Goal: Task Accomplishment & Management: Manage account settings

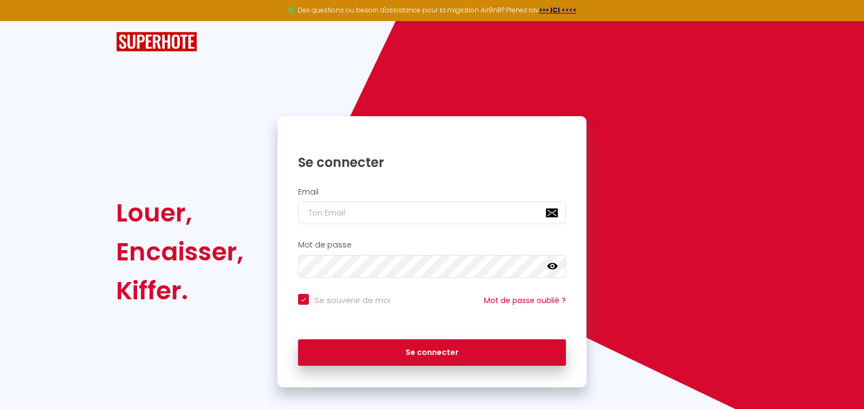
checkbox input "true"
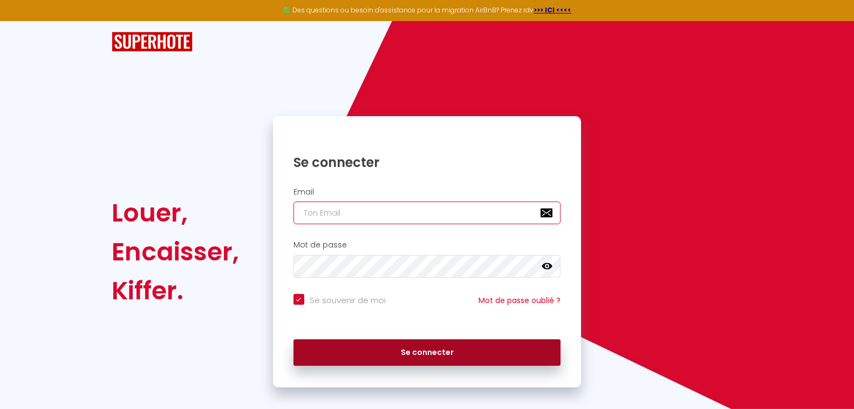
type input "[PERSON_NAME][EMAIL_ADDRESS][DOMAIN_NAME]"
click at [436, 352] on button "Se connecter" at bounding box center [428, 352] width 268 height 27
checkbox input "true"
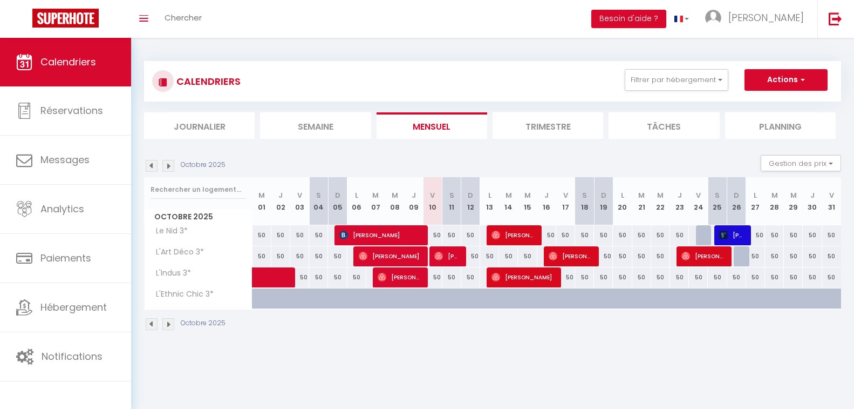
click at [531, 123] on li "Trimestre" at bounding box center [548, 125] width 111 height 26
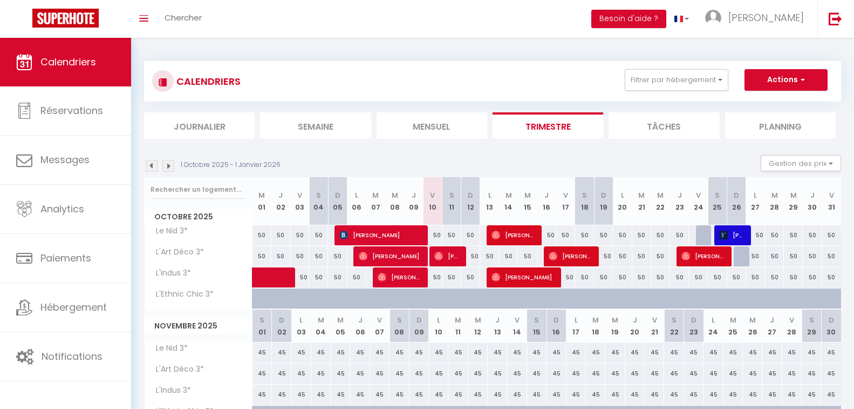
click at [153, 166] on img at bounding box center [152, 166] width 12 height 12
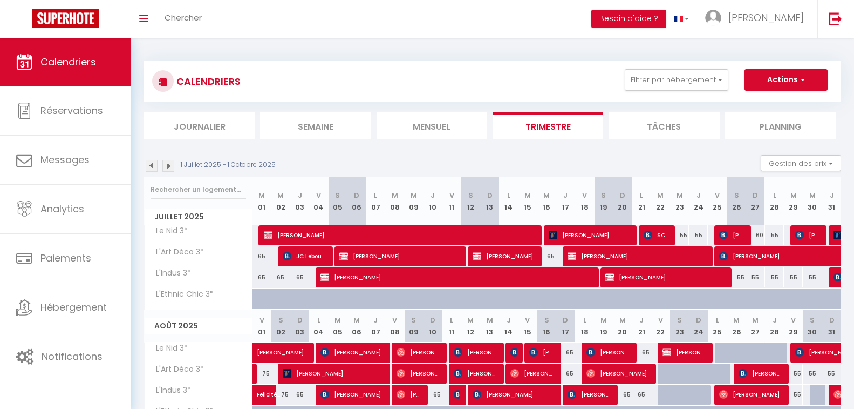
click at [444, 126] on li "Mensuel" at bounding box center [432, 125] width 111 height 26
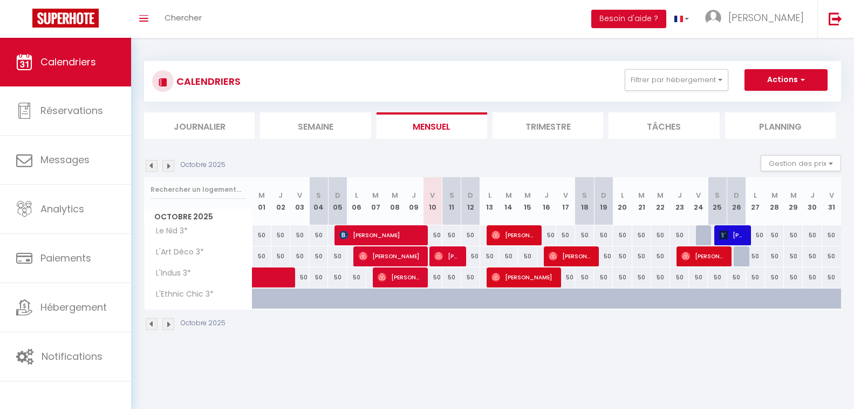
click at [150, 162] on img at bounding box center [152, 166] width 12 height 12
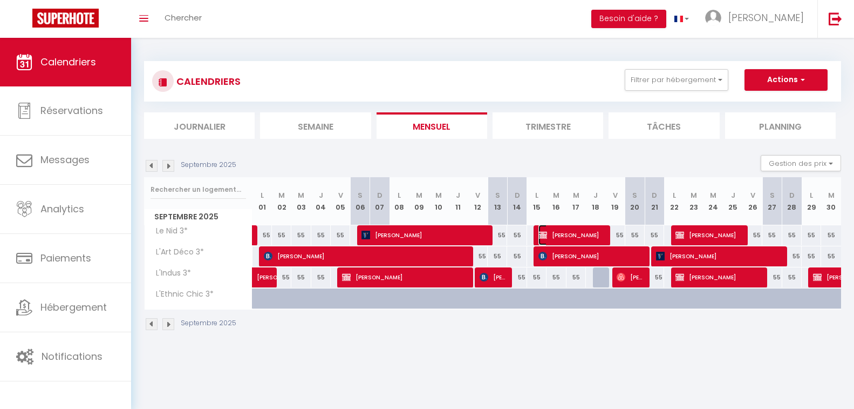
click at [551, 232] on span "[PERSON_NAME]" at bounding box center [571, 235] width 65 height 21
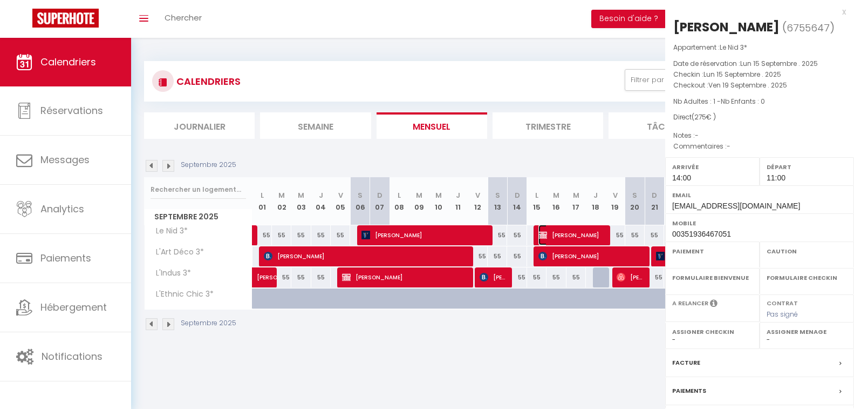
select select "OK"
select select "0"
select select "1"
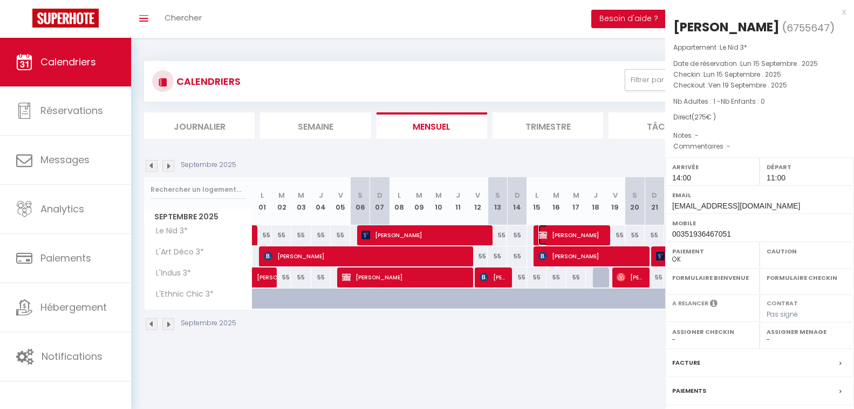
select select
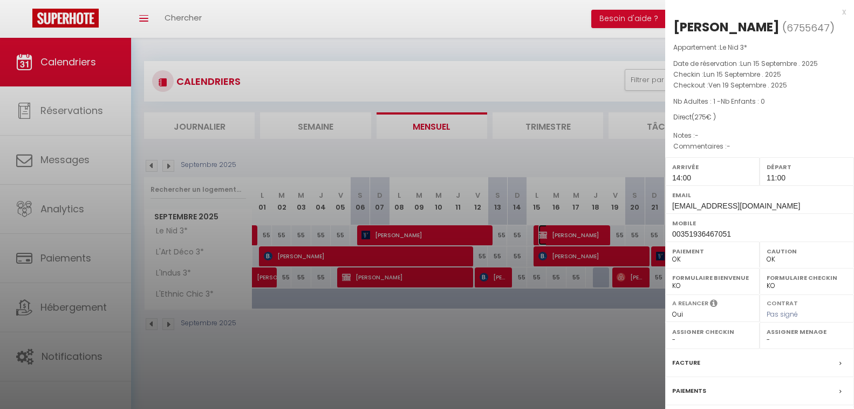
scroll to position [94, 0]
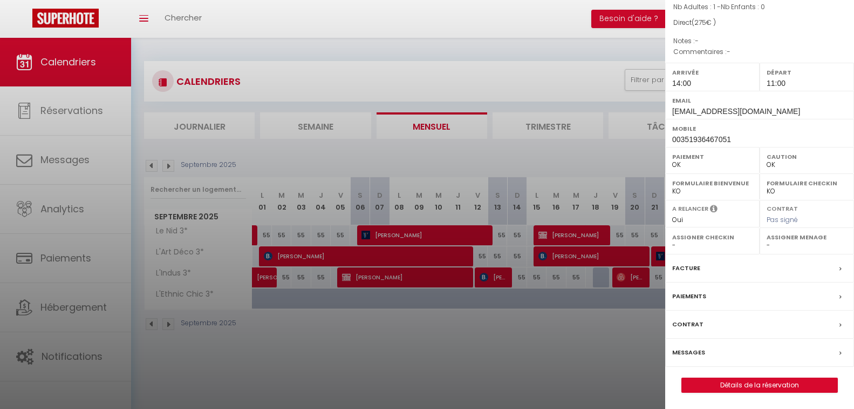
click at [788, 296] on div "Paiements" at bounding box center [760, 296] width 189 height 28
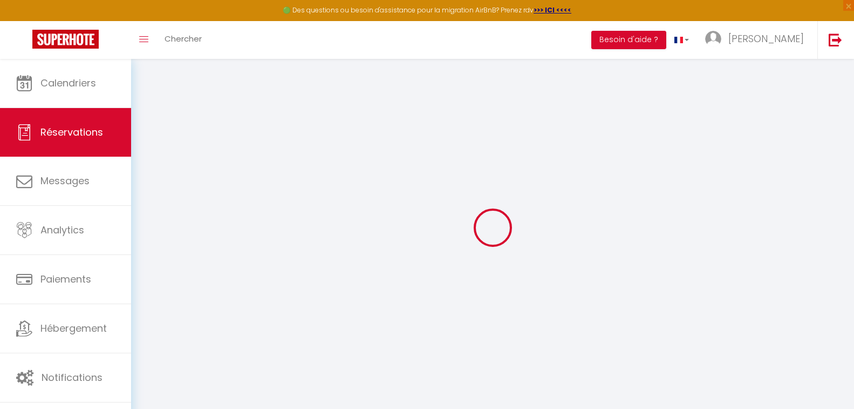
select select
checkbox input "false"
select select
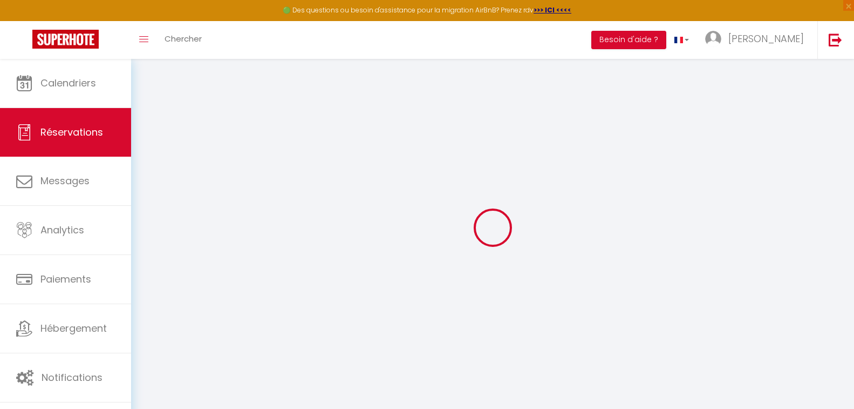
select select
checkbox input "false"
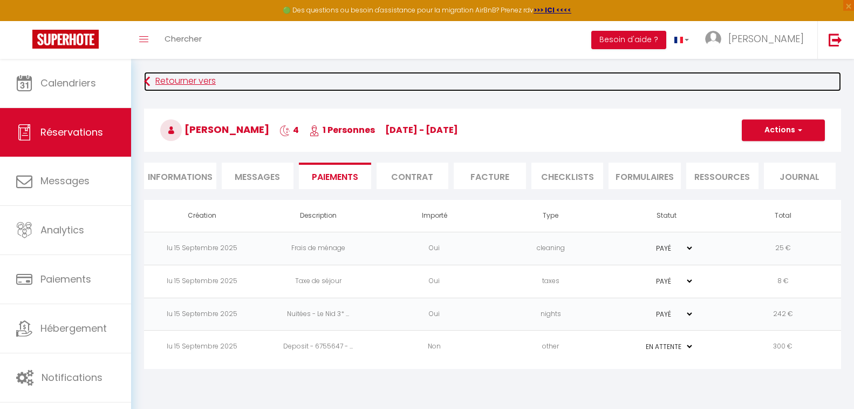
click at [172, 76] on link "Retourner vers" at bounding box center [492, 81] width 697 height 19
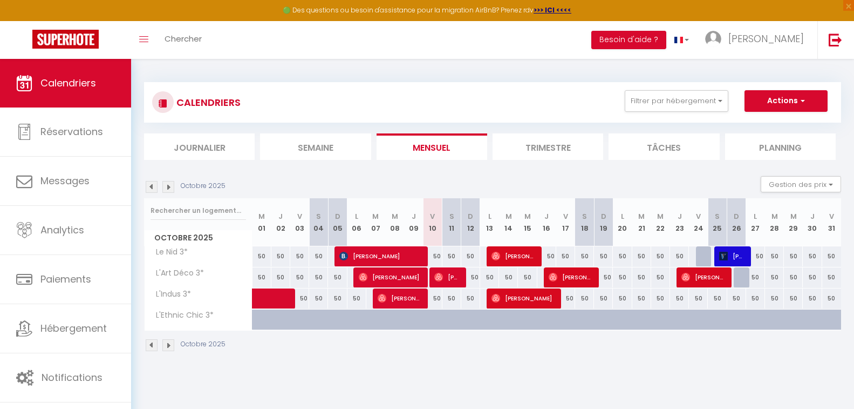
click at [150, 188] on img at bounding box center [152, 187] width 12 height 12
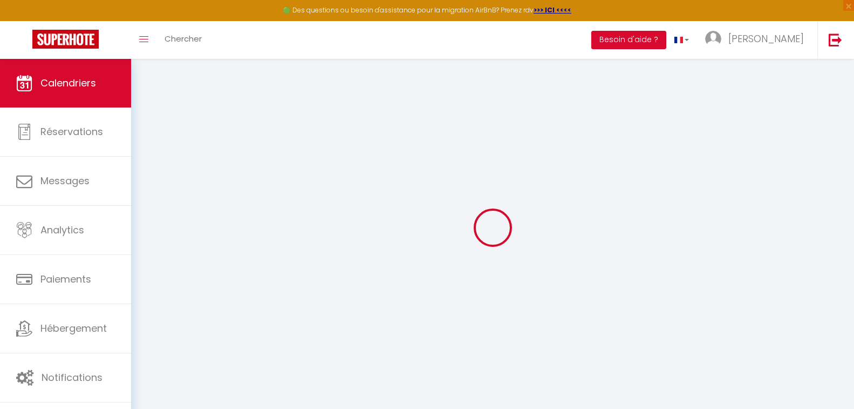
select select
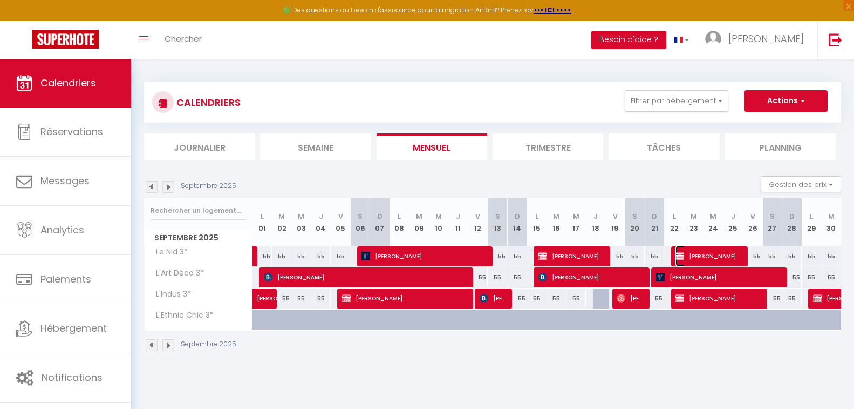
click at [695, 254] on span "[PERSON_NAME]" at bounding box center [708, 256] width 65 height 21
select select "OK"
select select "0"
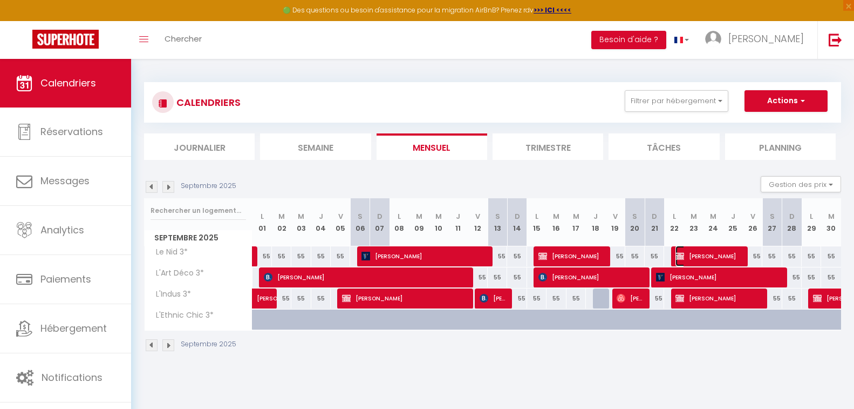
select select "1"
select select
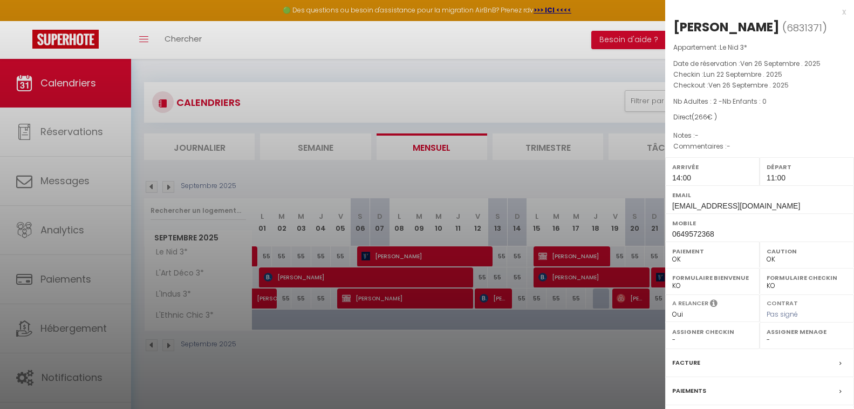
click at [775, 391] on div "Paiements" at bounding box center [760, 391] width 189 height 28
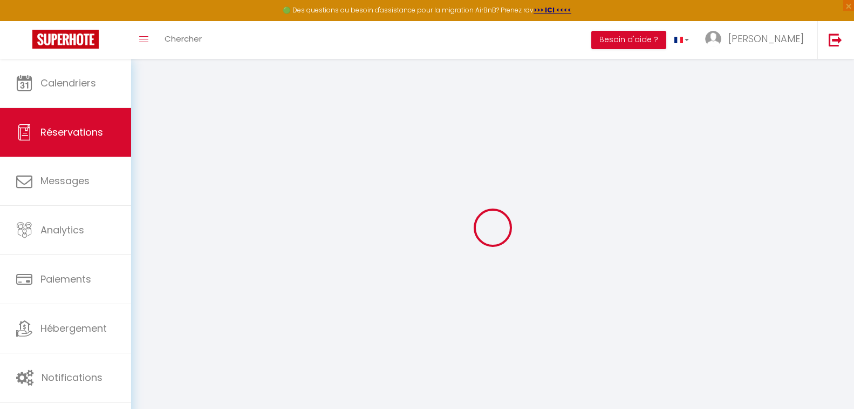
select select
checkbox input "false"
select select
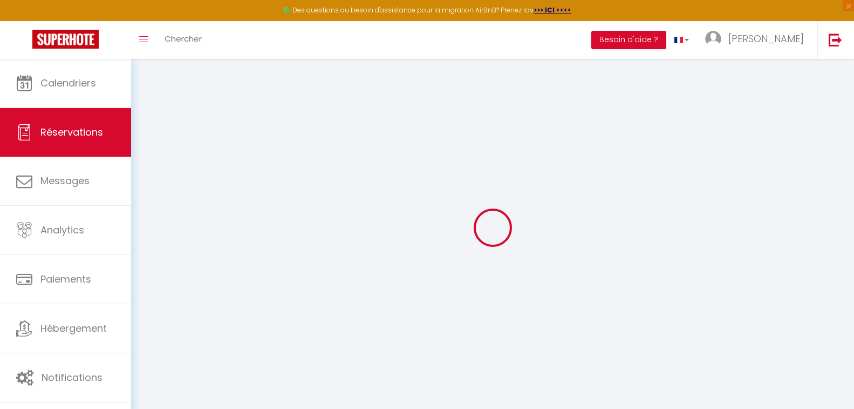
select select
checkbox input "false"
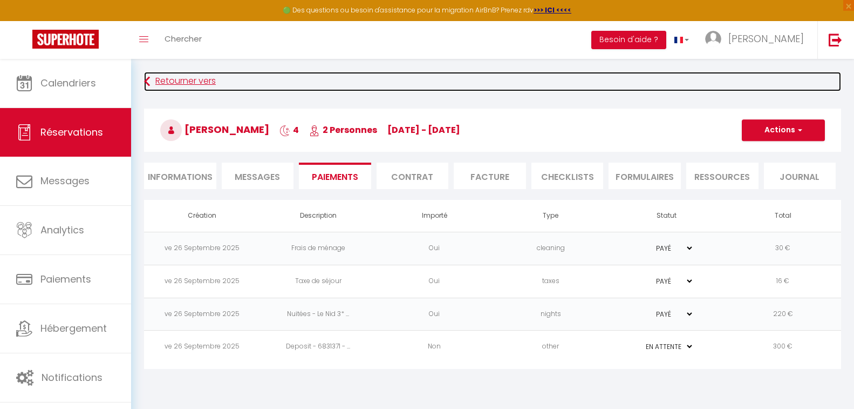
click at [210, 77] on link "Retourner vers" at bounding box center [492, 81] width 697 height 19
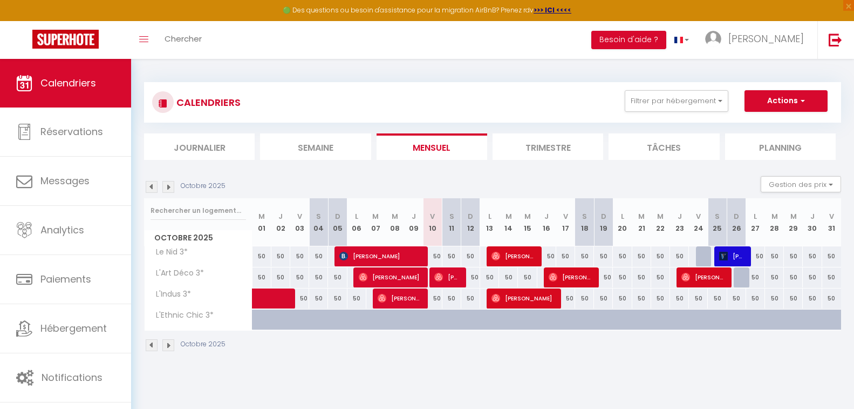
click at [151, 188] on img at bounding box center [152, 187] width 12 height 12
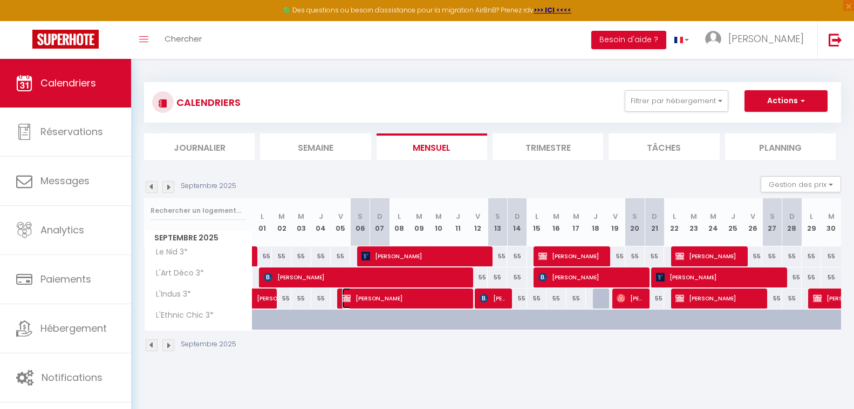
click at [397, 299] on span "[PERSON_NAME]" at bounding box center [403, 298] width 123 height 21
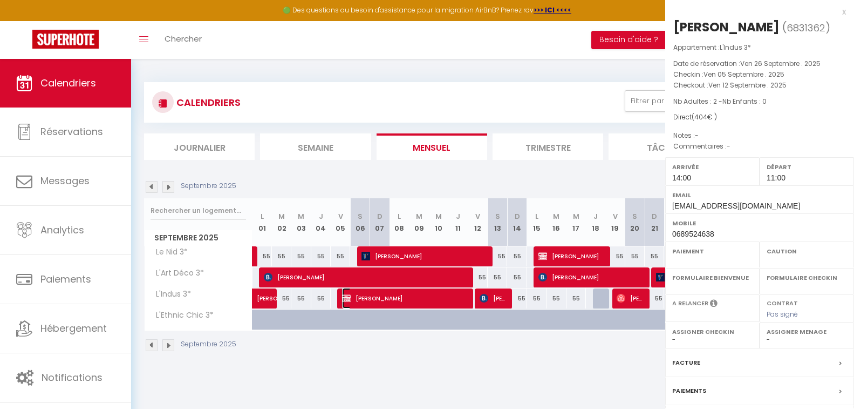
select select "OK"
select select "0"
select select "1"
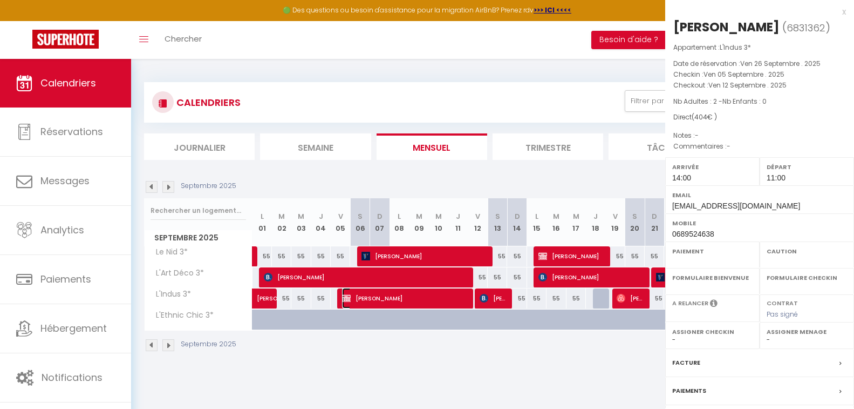
select select
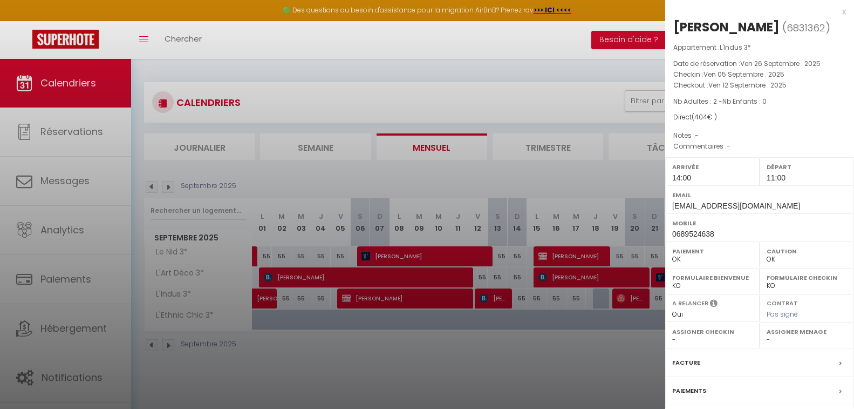
click at [713, 388] on div "Paiements" at bounding box center [760, 391] width 189 height 28
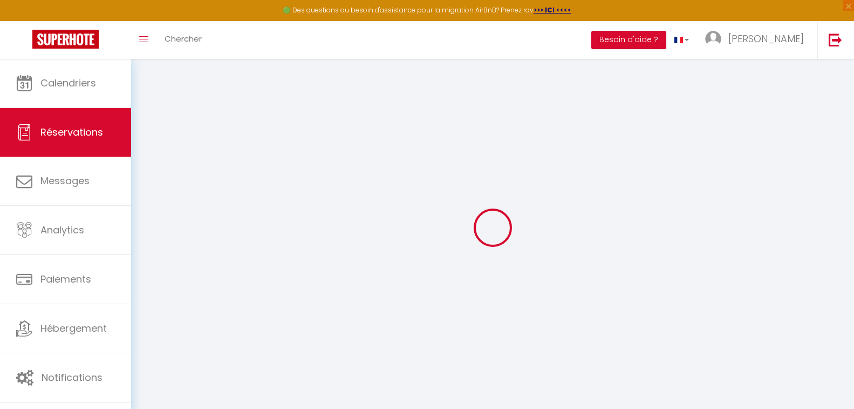
select select "0"
select select
checkbox input "false"
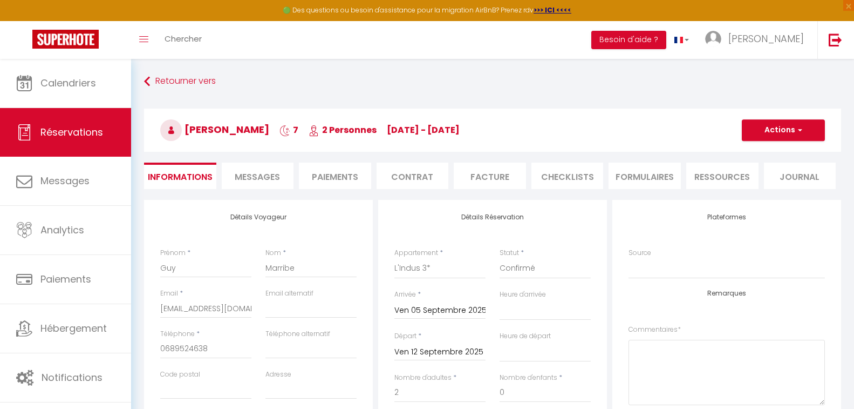
select select
checkbox input "false"
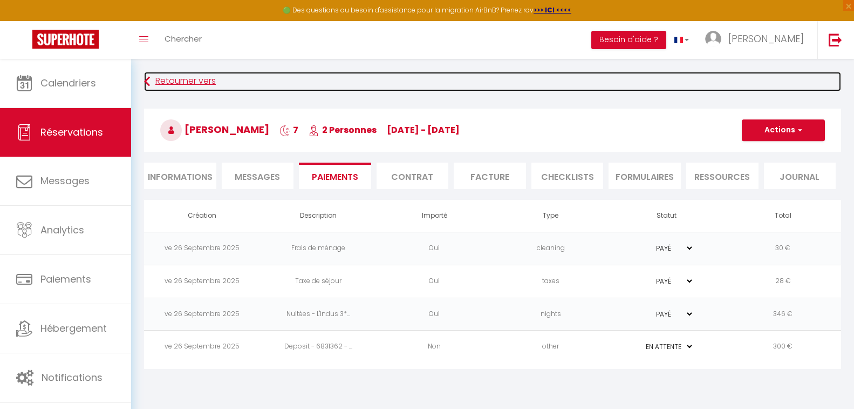
click at [165, 80] on link "Retourner vers" at bounding box center [492, 81] width 697 height 19
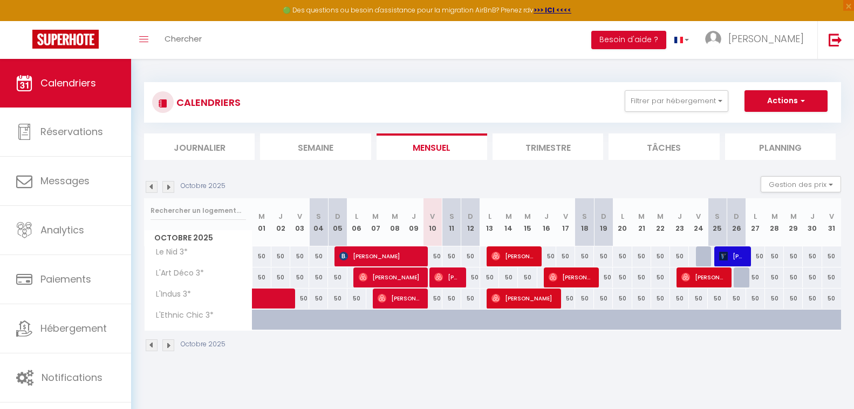
click at [151, 186] on img at bounding box center [152, 187] width 12 height 12
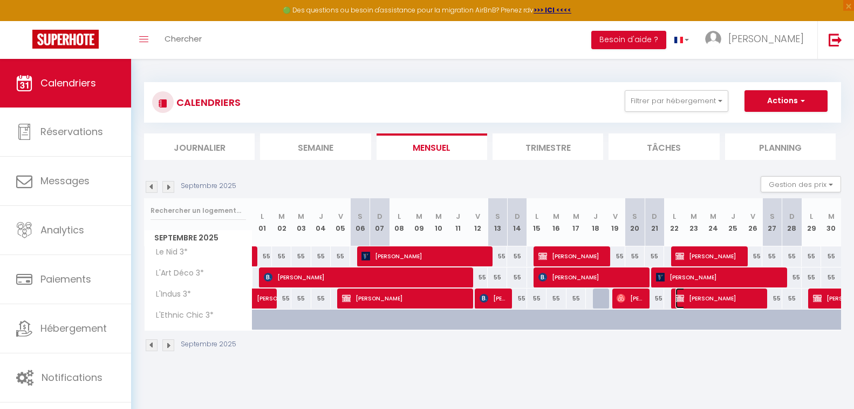
click at [722, 298] on span "[PERSON_NAME]" at bounding box center [718, 298] width 84 height 21
select select "OK"
select select "0"
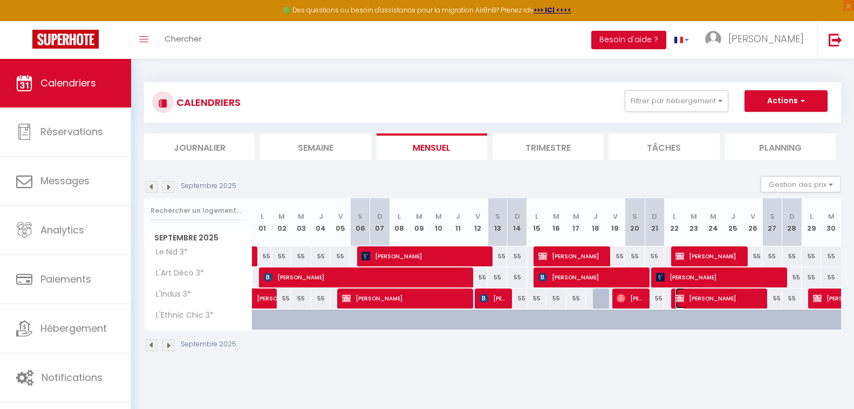
select select "1"
select select
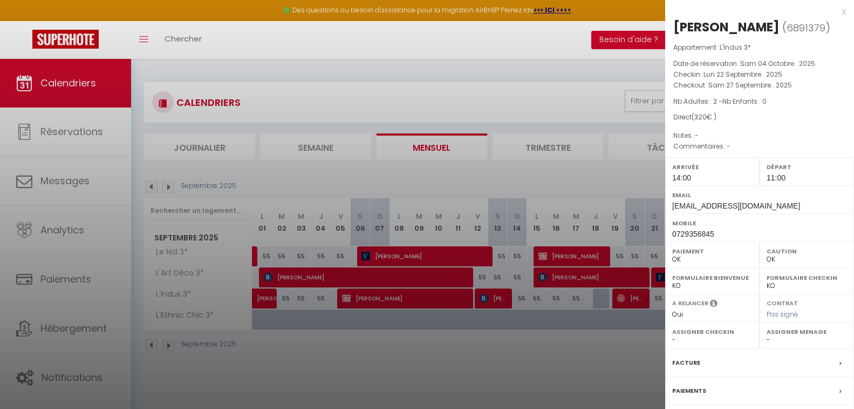
click at [718, 390] on div "Paiements" at bounding box center [760, 391] width 189 height 28
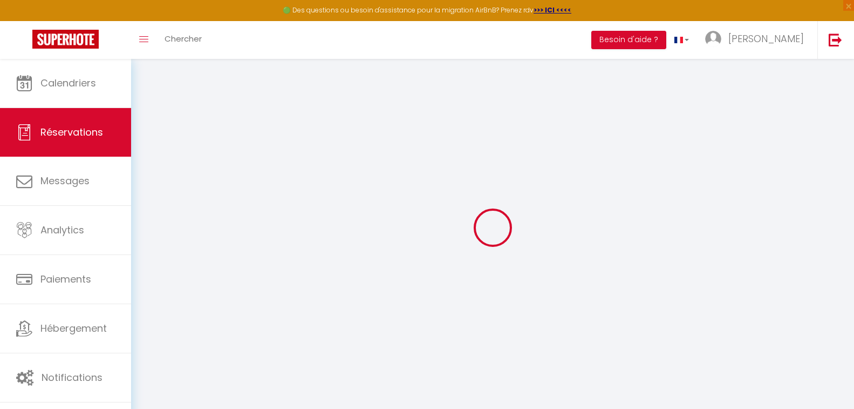
select select
checkbox input "false"
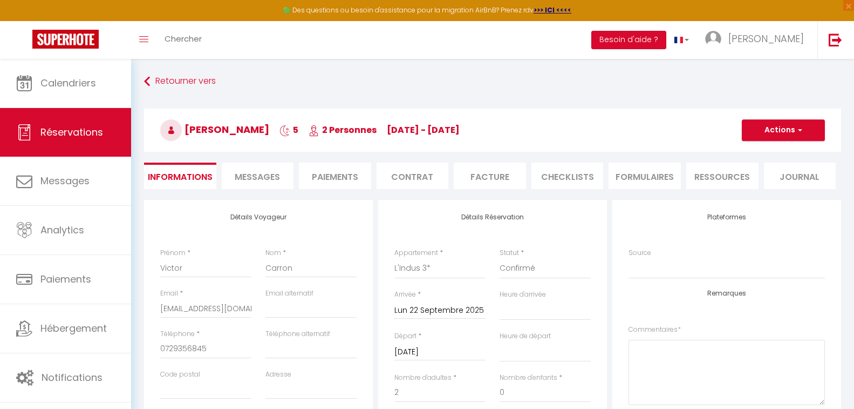
select select
checkbox input "false"
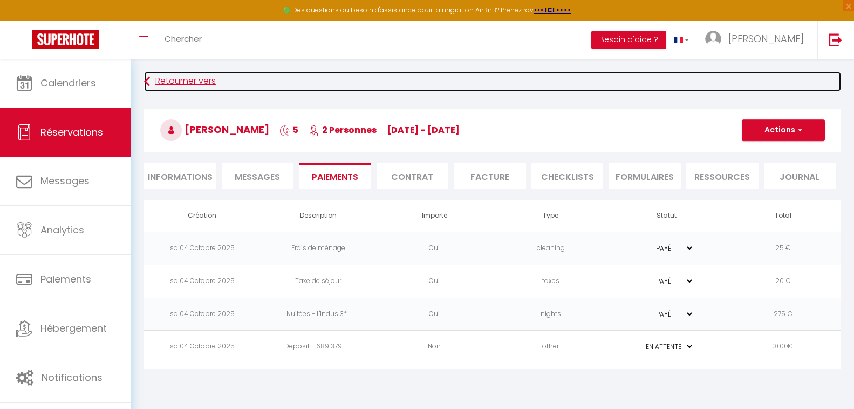
click at [184, 73] on link "Retourner vers" at bounding box center [492, 81] width 697 height 19
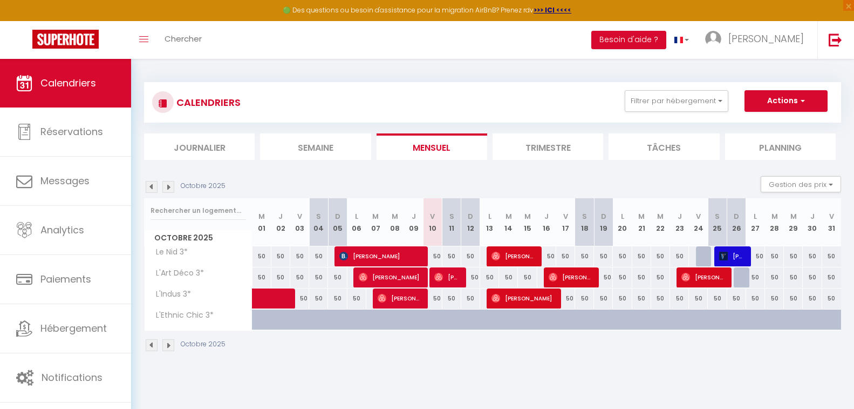
click at [152, 186] on img at bounding box center [152, 187] width 12 height 12
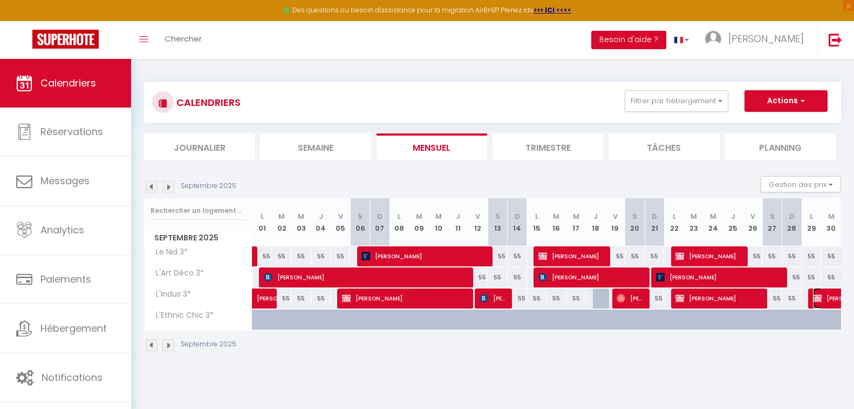
click at [828, 297] on span "[PERSON_NAME]" at bounding box center [862, 298] width 99 height 21
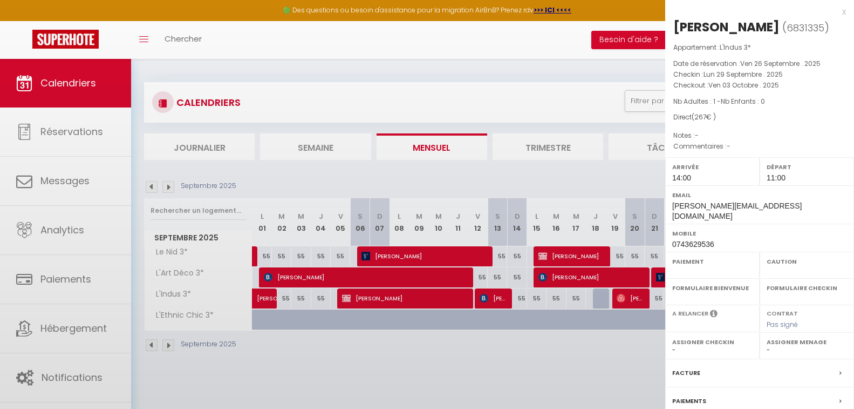
select select "OK"
select select "0"
select select "1"
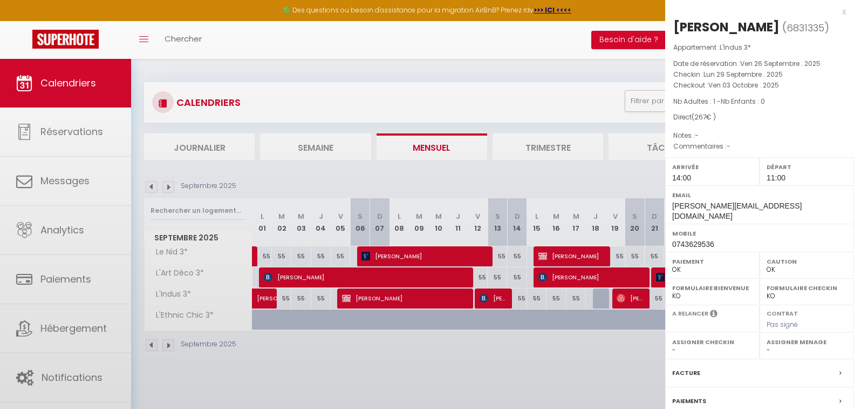
select select
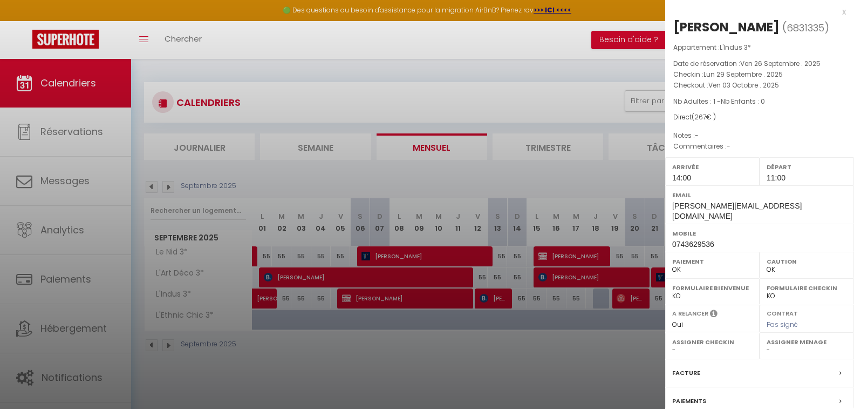
click at [697, 395] on label "Paiements" at bounding box center [690, 400] width 34 height 11
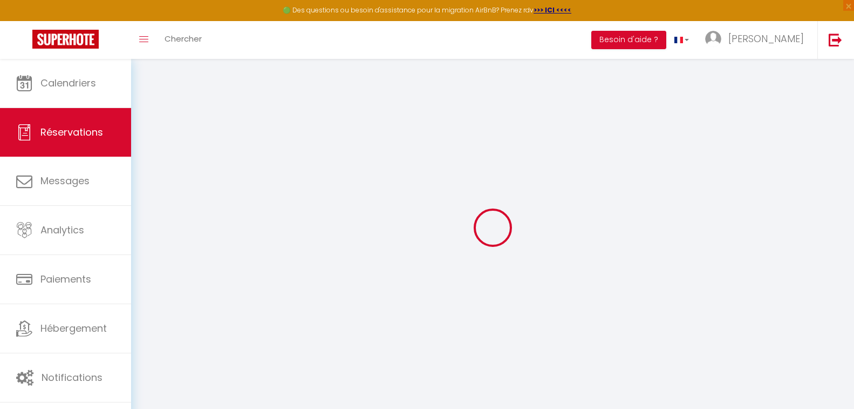
select select
checkbox input "false"
select select
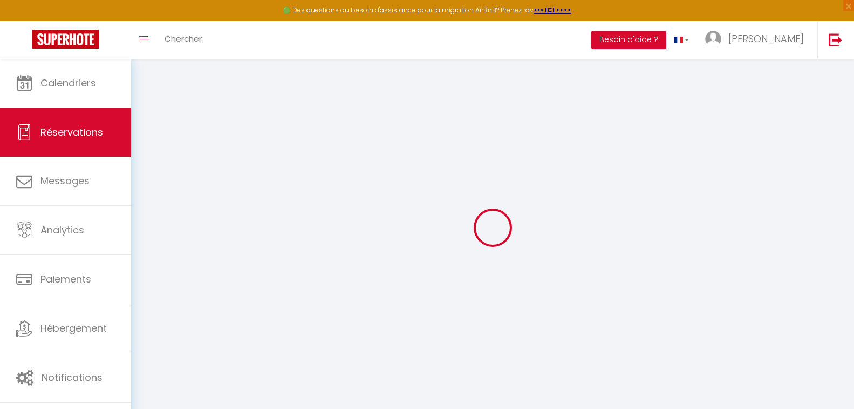
select select
checkbox input "false"
